Goal: Transaction & Acquisition: Download file/media

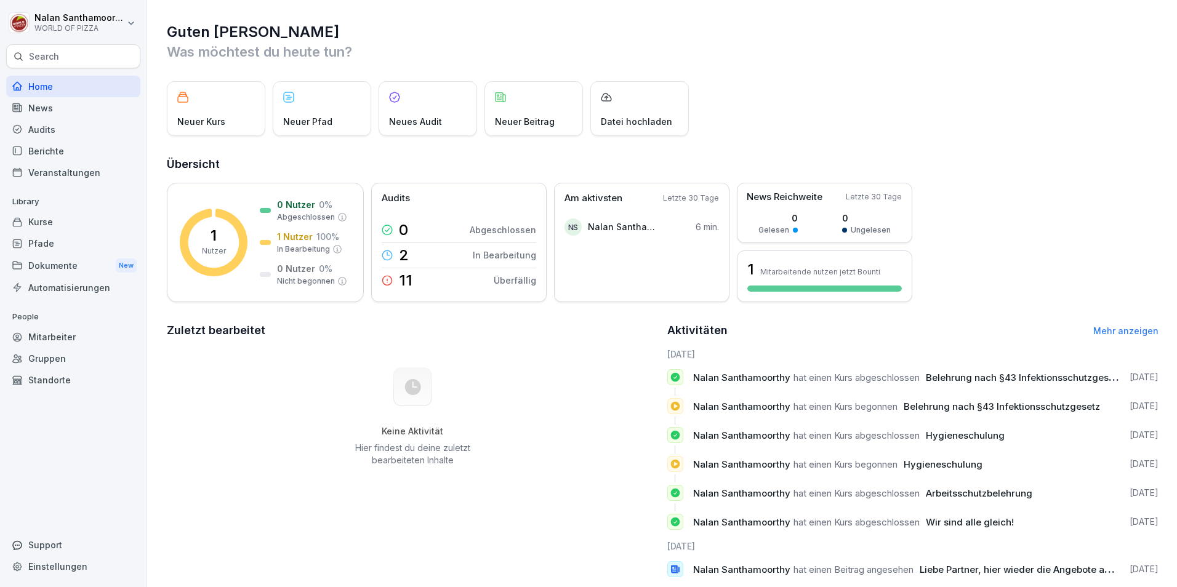
click at [82, 263] on div "Dokumente New" at bounding box center [73, 265] width 134 height 23
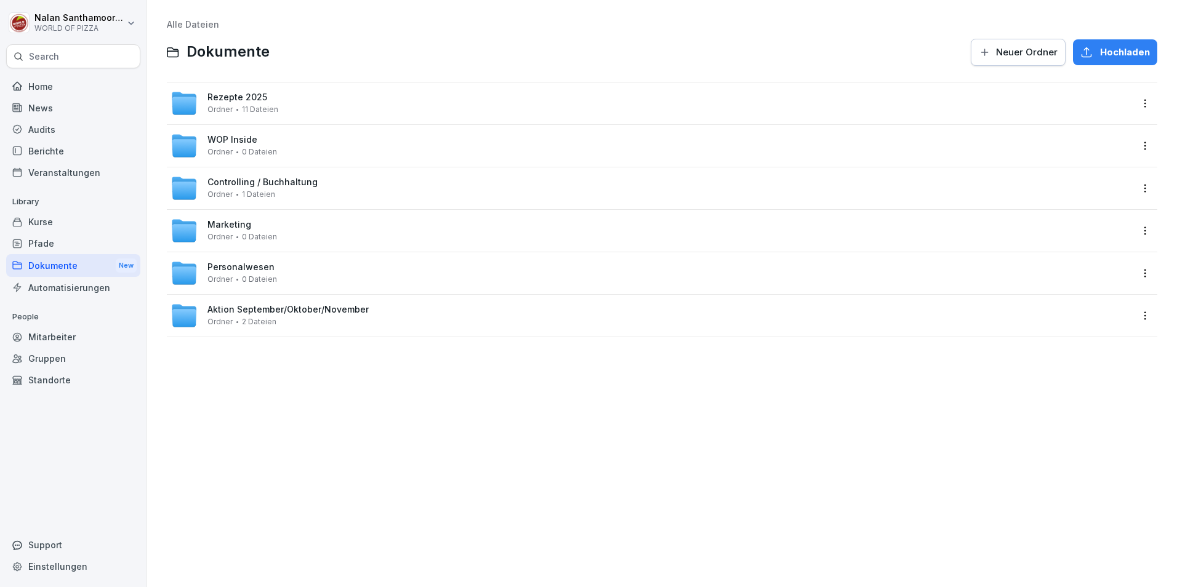
click at [342, 263] on div "Personalwesen Ordner 0 Dateien" at bounding box center [651, 273] width 961 height 27
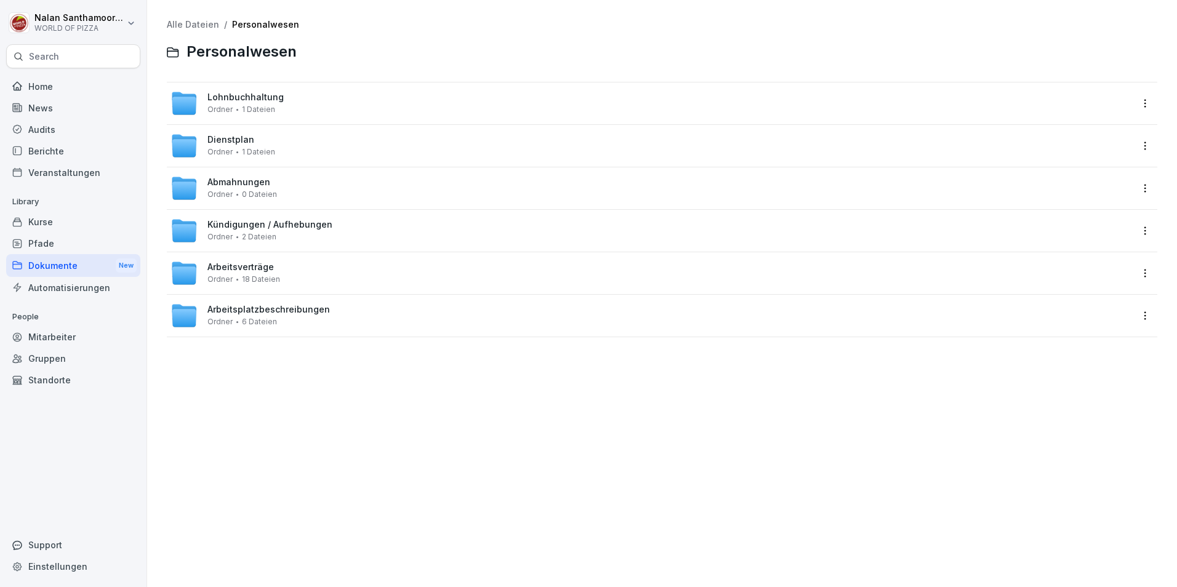
click at [272, 268] on div "Arbeitsverträge Ordner 18 Dateien" at bounding box center [244, 273] width 73 height 22
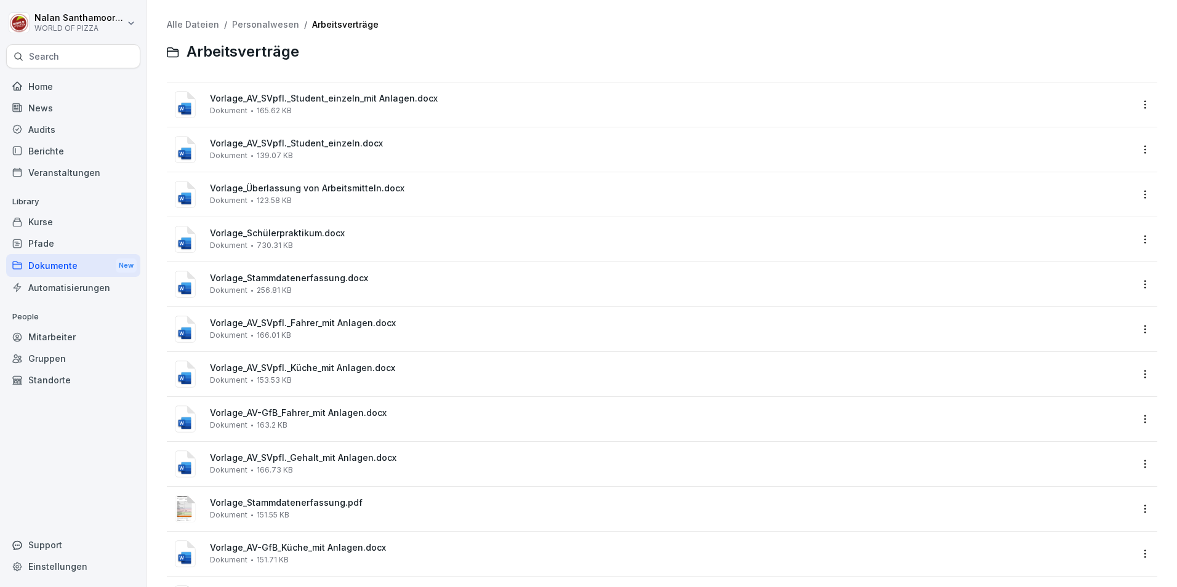
click at [328, 413] on span "Vorlage_AV-GfB_Fahrer_mit Anlagen.docx" at bounding box center [671, 413] width 922 height 10
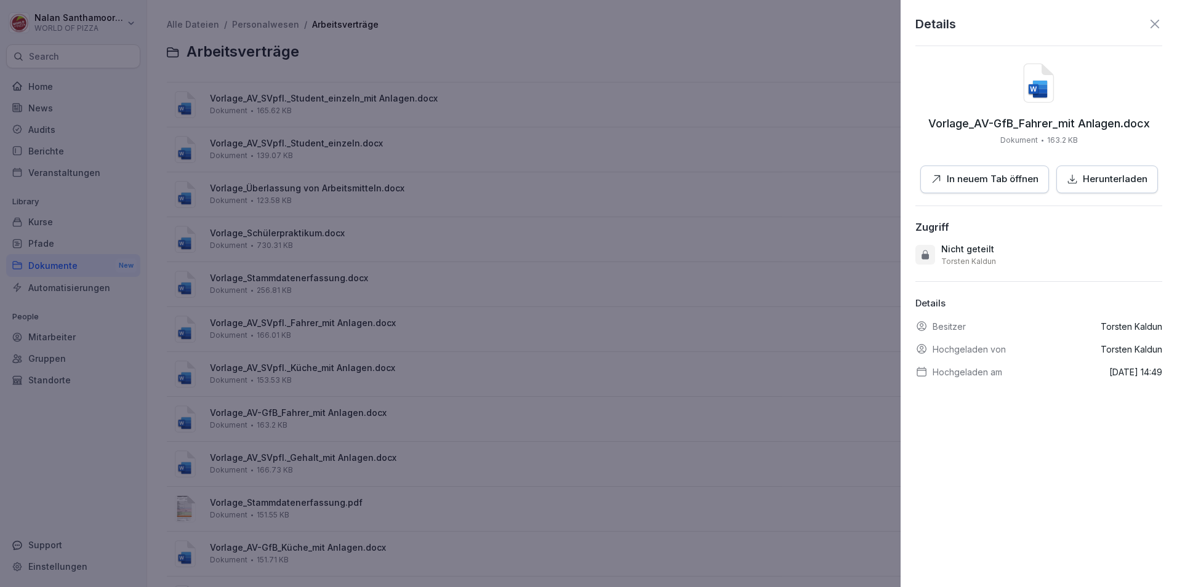
click at [1103, 172] on button "Herunterladen" at bounding box center [1108, 180] width 102 height 28
click at [821, 156] on div at bounding box center [588, 293] width 1177 height 587
